Goal: Task Accomplishment & Management: Manage account settings

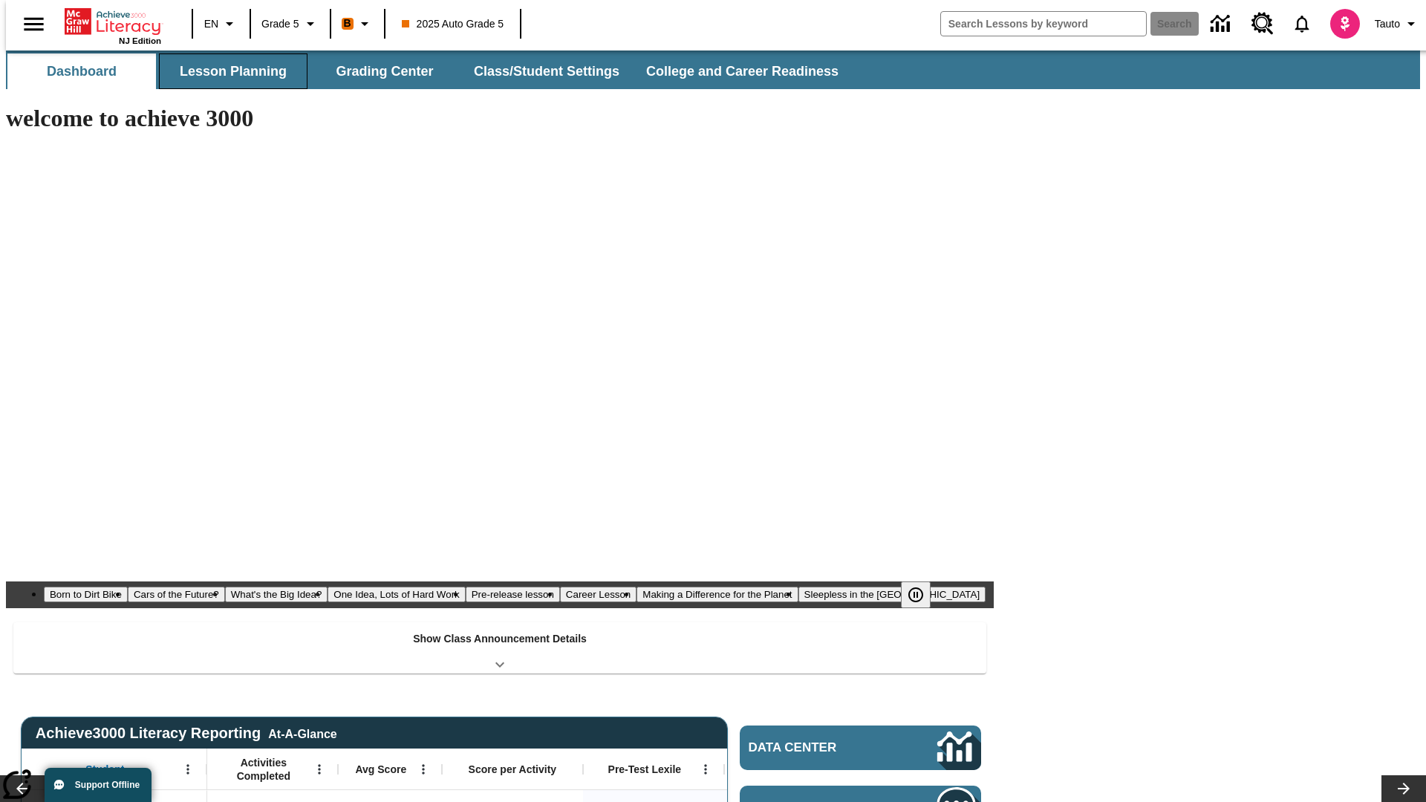
click at [227, 71] on button "Lesson Planning" at bounding box center [233, 71] width 149 height 36
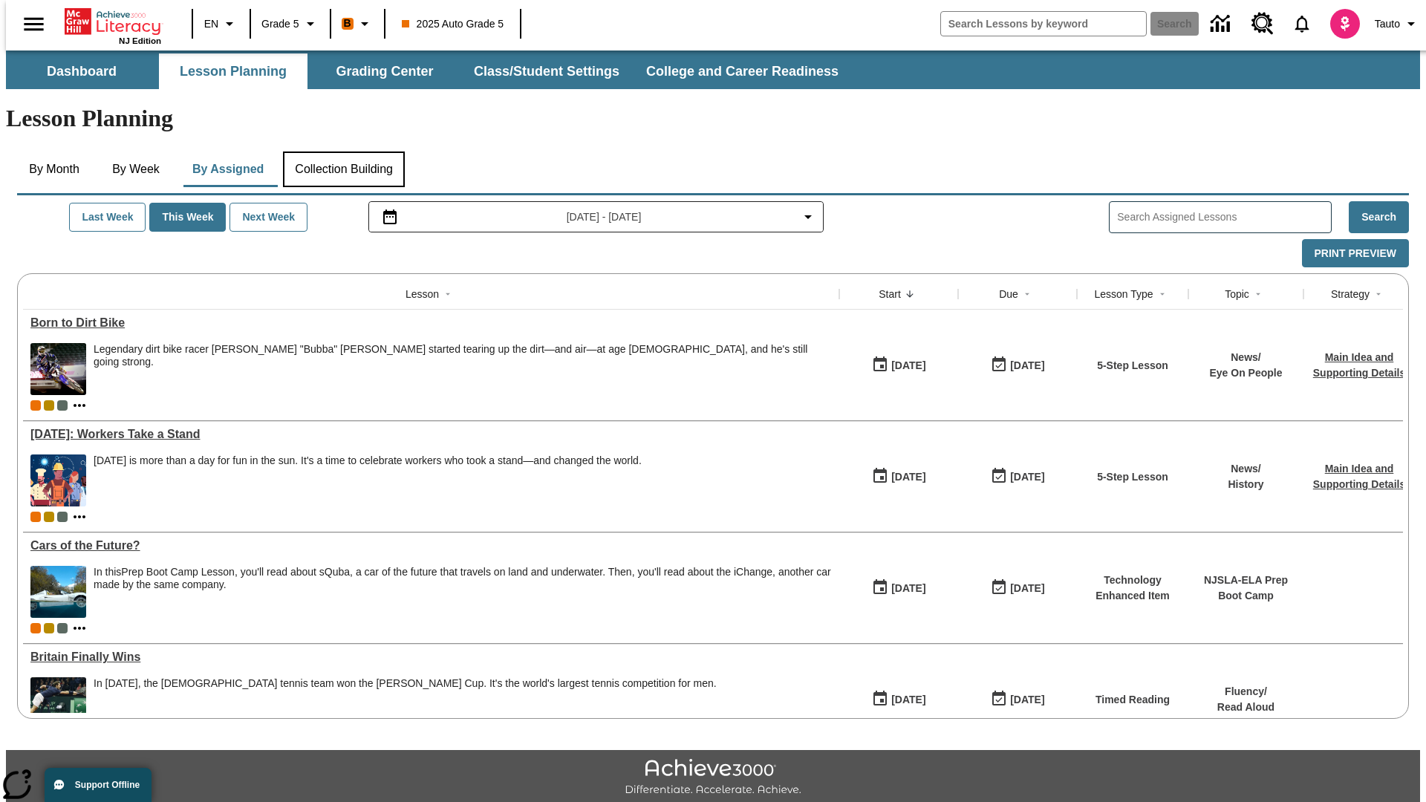
click at [343, 152] on button "Collection Building" at bounding box center [344, 170] width 122 height 36
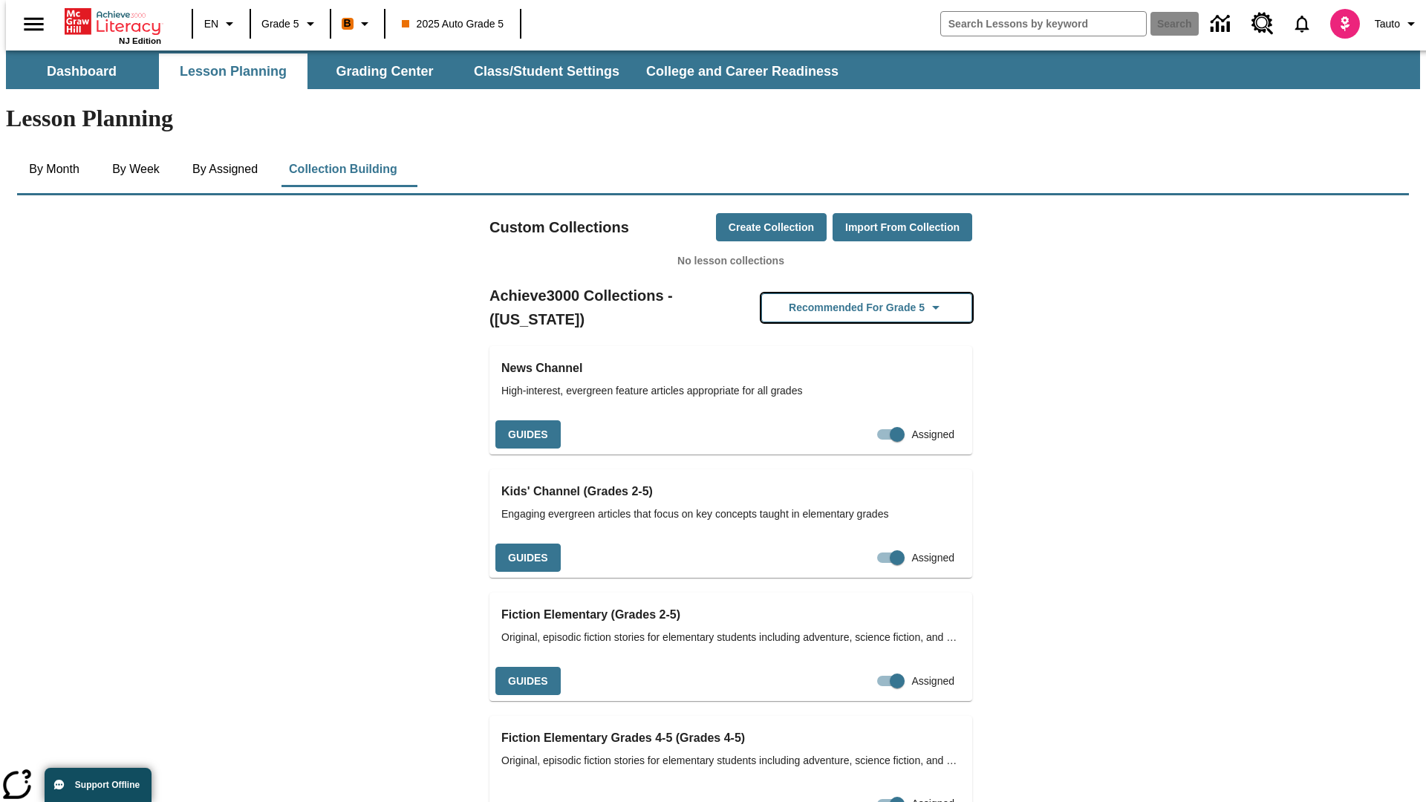
click at [843, 293] on button "Recommended for Grade 5" at bounding box center [866, 307] width 211 height 29
click at [864, 420] on input "Assigned" at bounding box center [897, 434] width 85 height 28
checkbox input "false"
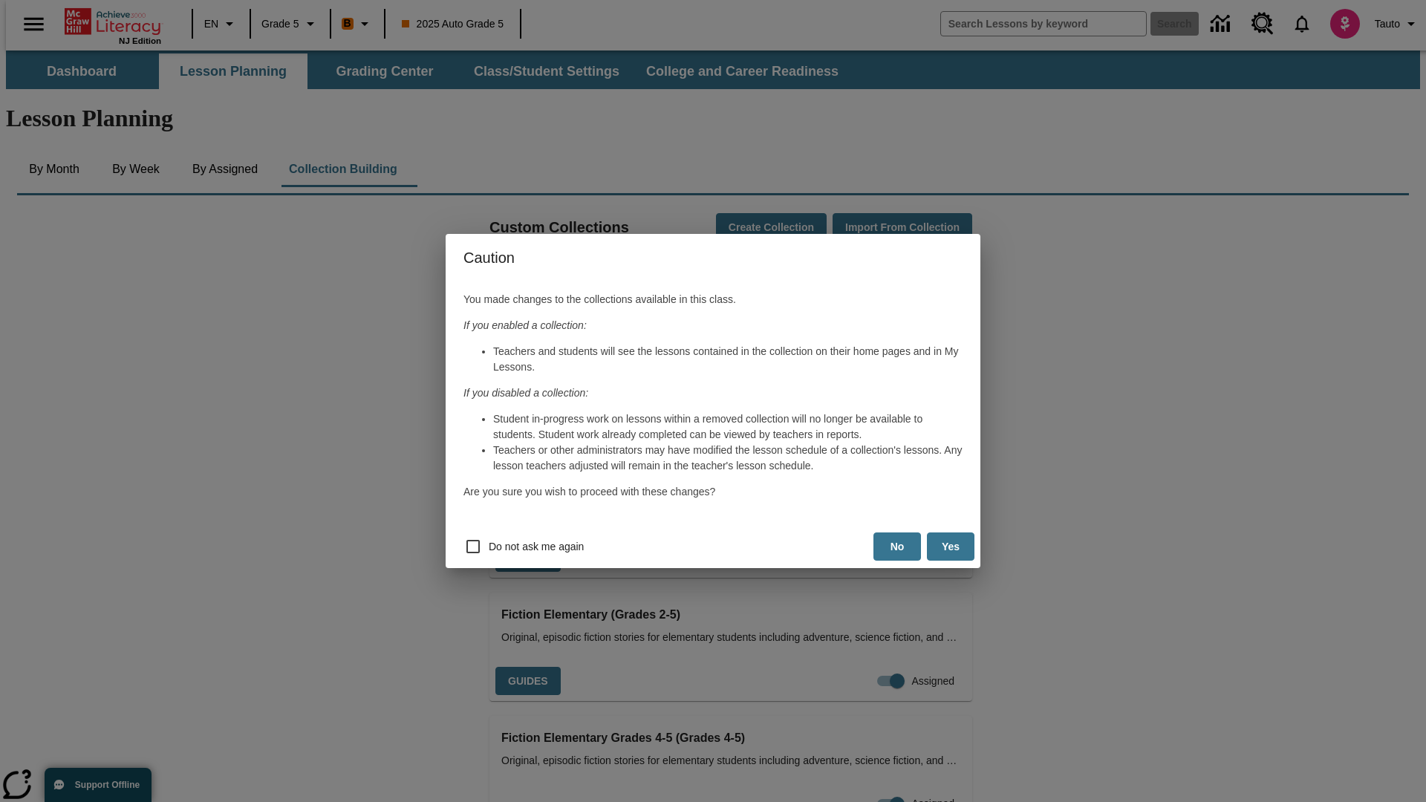
scroll to position [0, 7]
click at [951, 547] on button "Yes" at bounding box center [951, 546] width 48 height 29
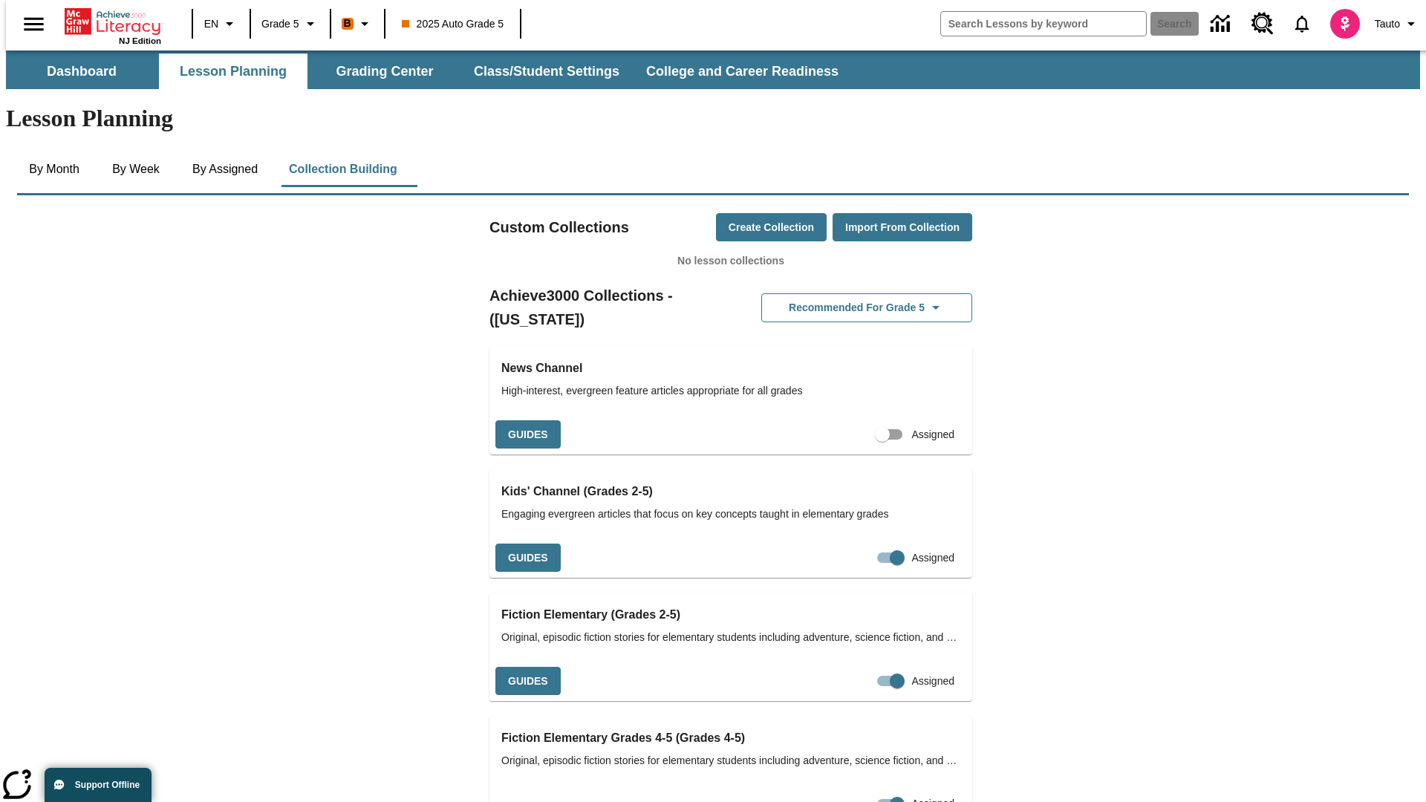
click at [856, 420] on input "Assigned" at bounding box center [882, 434] width 85 height 28
checkbox input "true"
